Goal: Find specific page/section: Find specific page/section

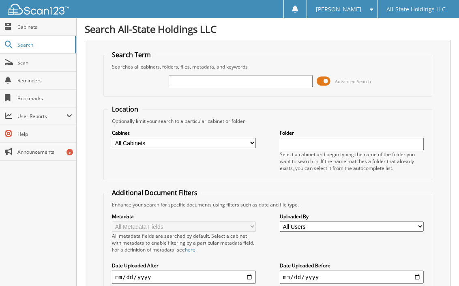
click at [173, 83] on input "text" at bounding box center [241, 81] width 144 height 12
type input "d11656"
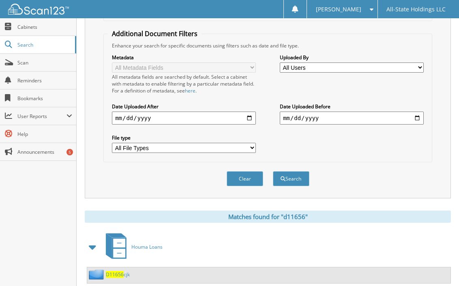
scroll to position [172, 0]
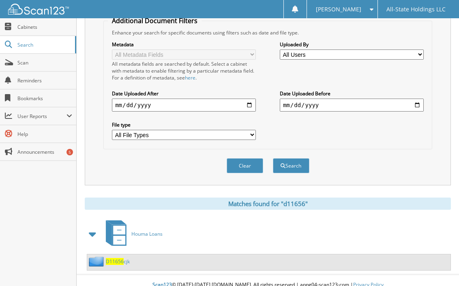
click at [115, 258] on span "D11656" at bounding box center [115, 261] width 18 height 7
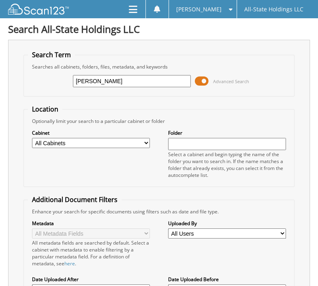
type input "DUSTIN SEVIN"
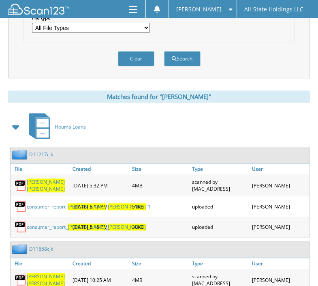
scroll to position [310, 0]
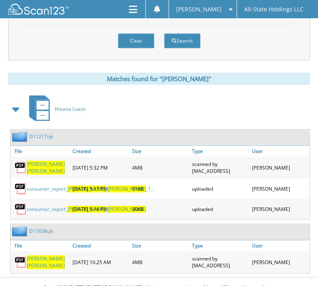
click at [36, 227] on link "D11658cjk" at bounding box center [41, 230] width 24 height 7
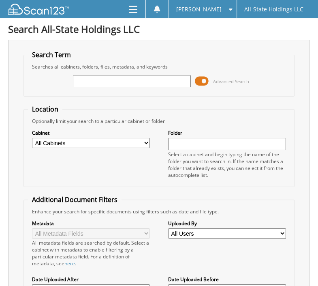
click at [85, 83] on input "text" at bounding box center [132, 81] width 118 height 12
type input "[PERSON_NAME]"
click at [137, 8] on span at bounding box center [133, 9] width 9 height 10
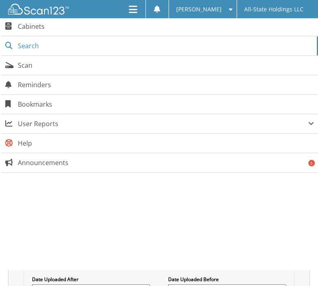
click at [31, 29] on span "Cabinets" at bounding box center [166, 26] width 296 height 9
